Goal: Find specific page/section: Find specific page/section

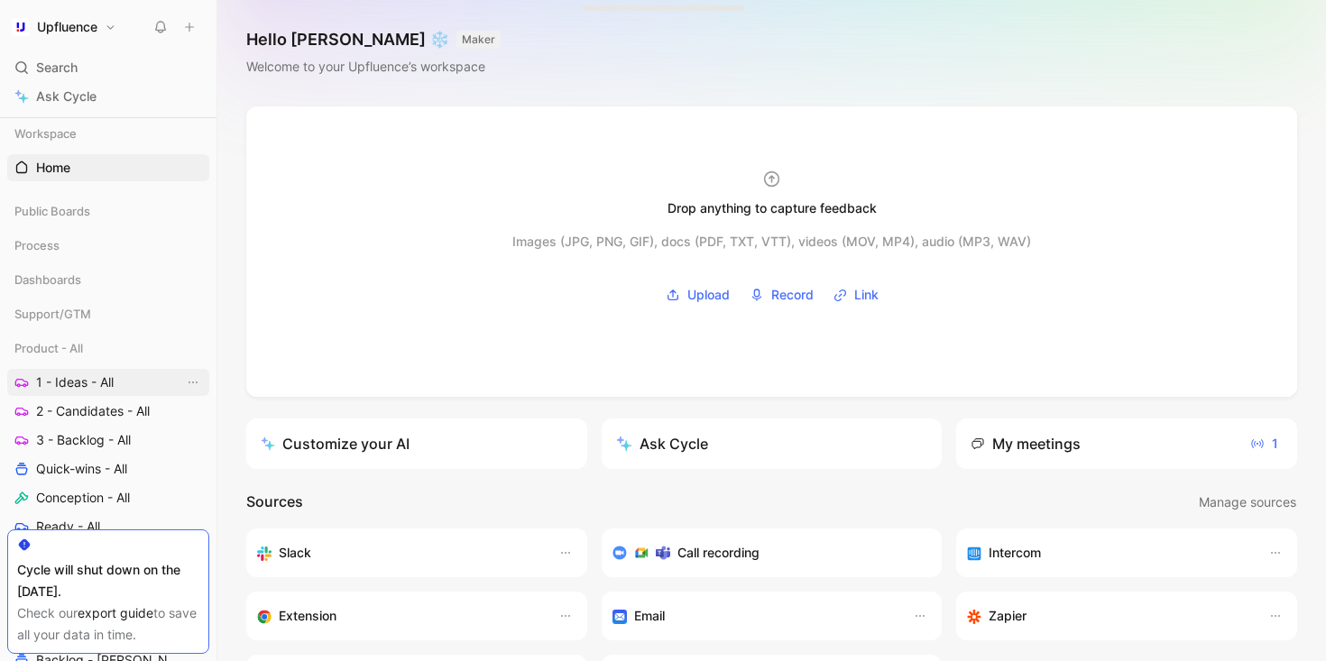
scroll to position [72, 0]
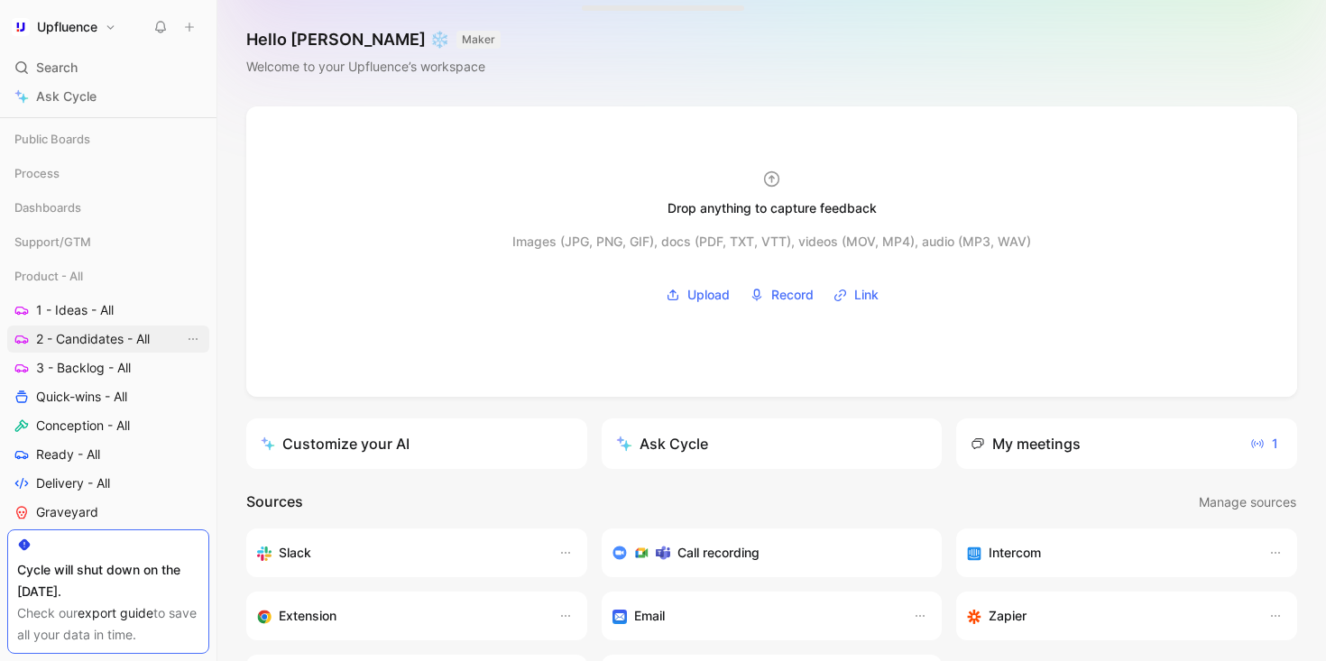
click at [87, 333] on span "2 - Candidates - All" at bounding box center [93, 339] width 114 height 18
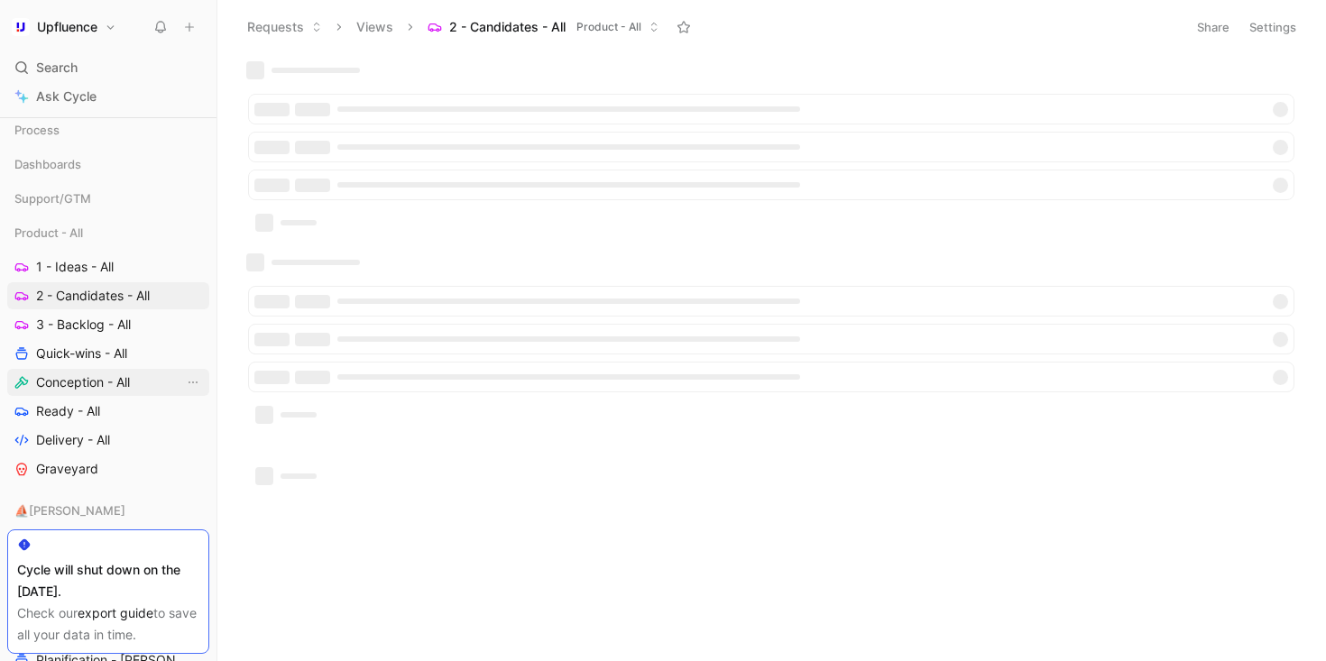
click at [95, 387] on span "Conception - All" at bounding box center [83, 383] width 94 height 18
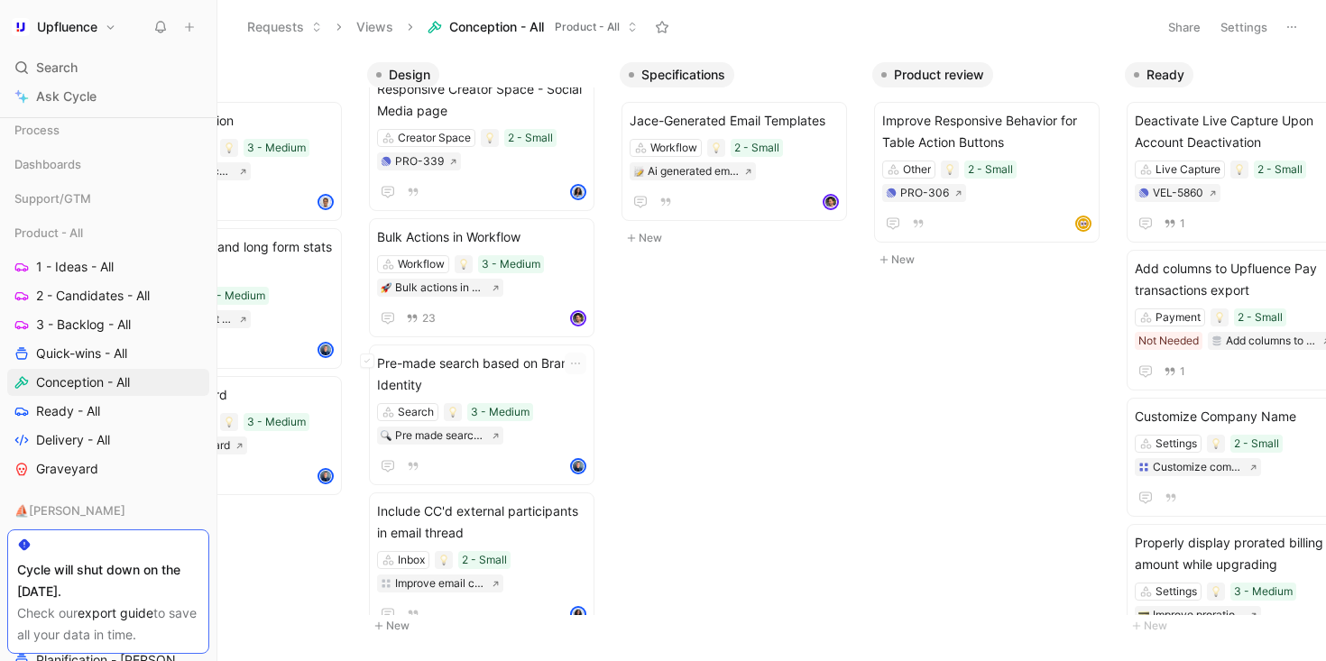
scroll to position [332, 0]
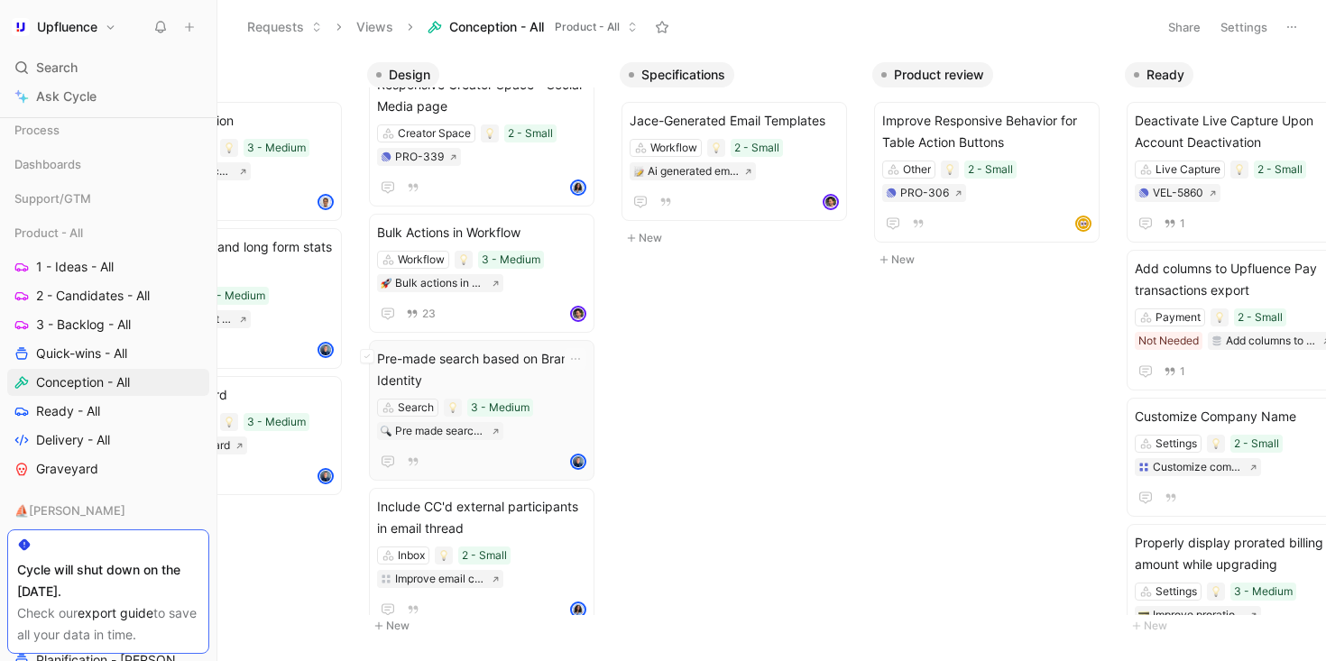
click at [542, 375] on span "Pre-made search based on Brand Identity" at bounding box center [481, 369] width 209 height 43
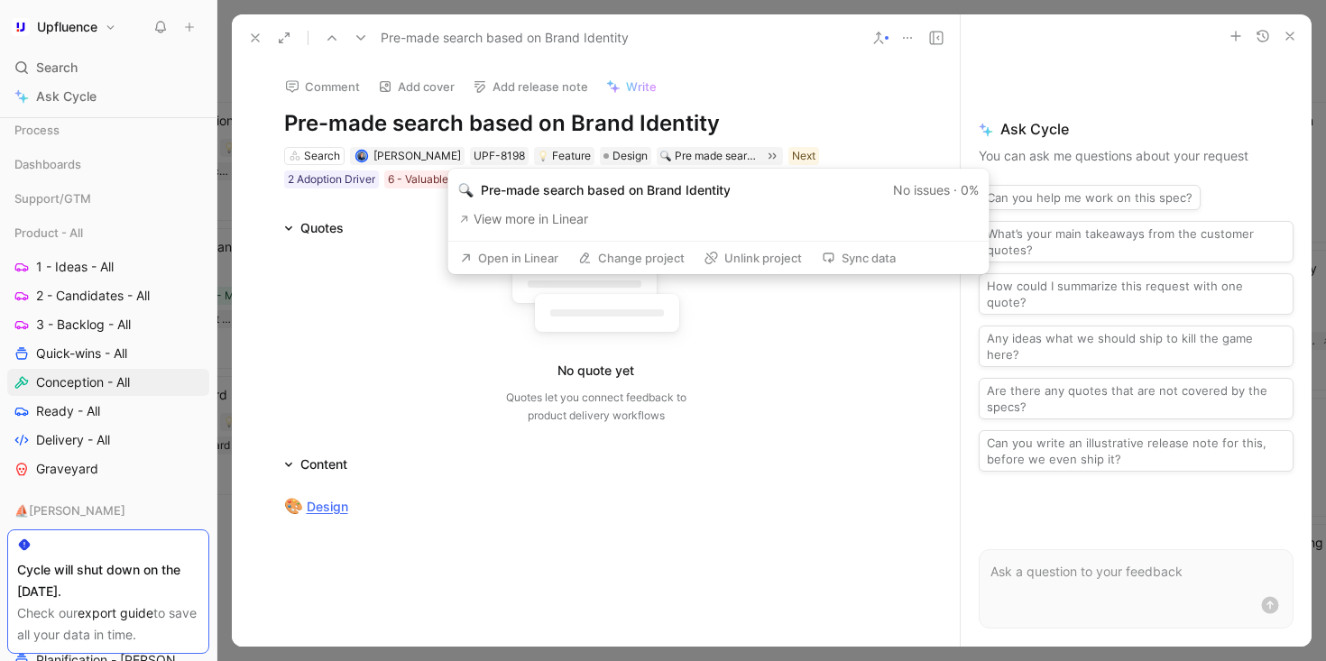
click at [519, 262] on button "Open in Linear" at bounding box center [509, 257] width 115 height 25
